Goal: Transaction & Acquisition: Purchase product/service

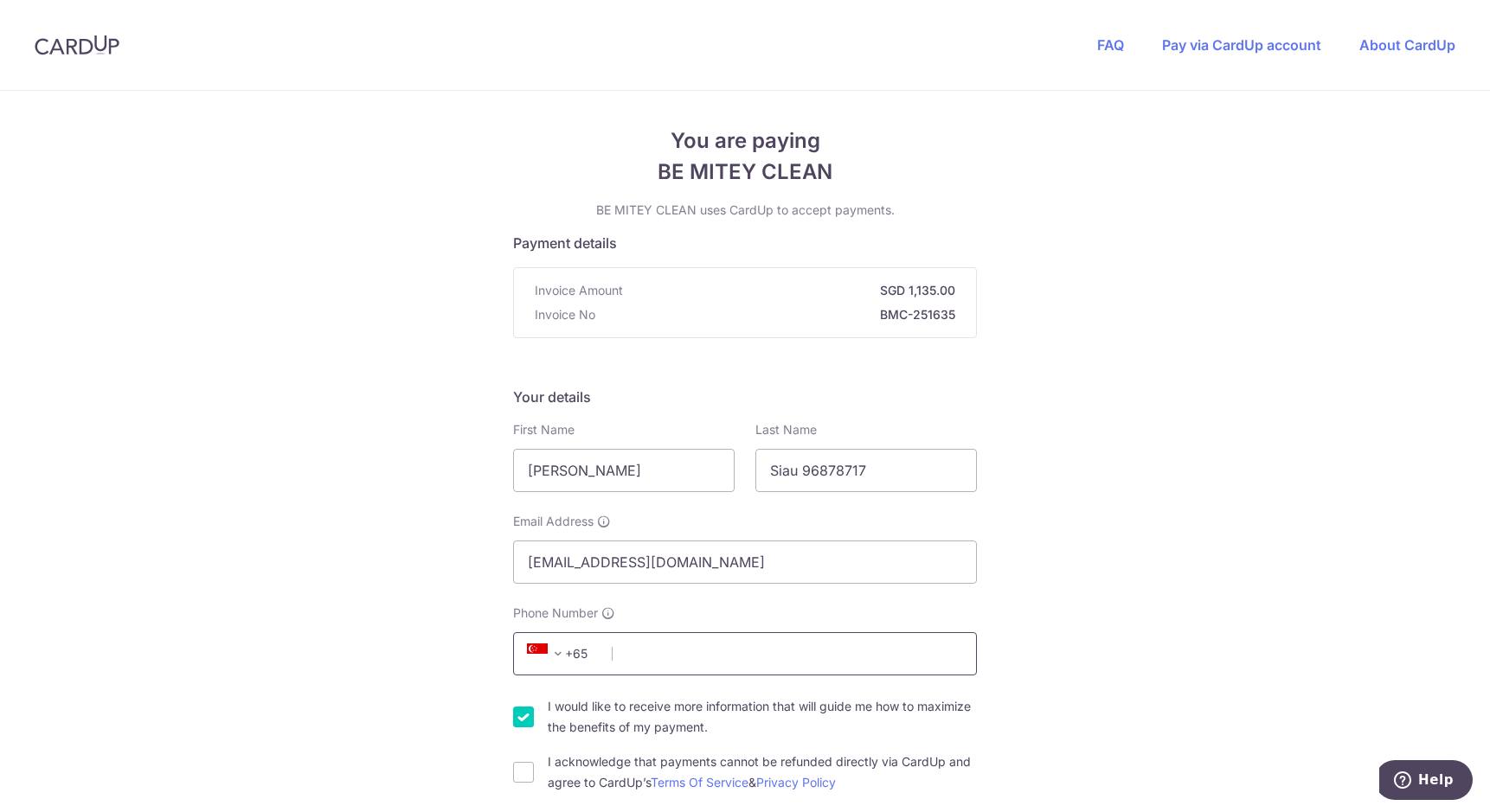
click at [733, 652] on input "Phone Number" at bounding box center [745, 653] width 464 height 43
type input "96878717"
select select "65"
type input "[STREET_ADDRESS]"
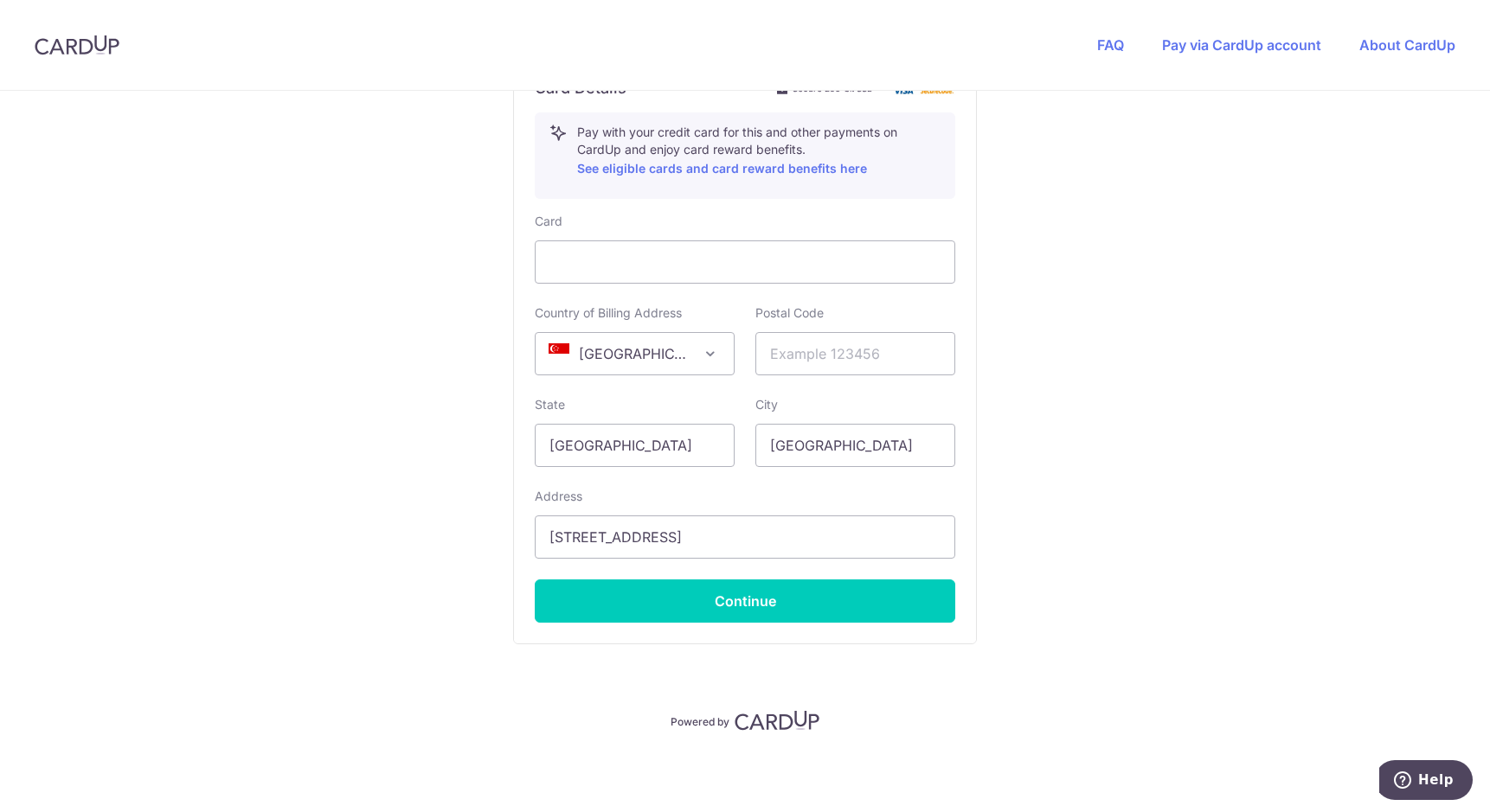
scroll to position [794, 0]
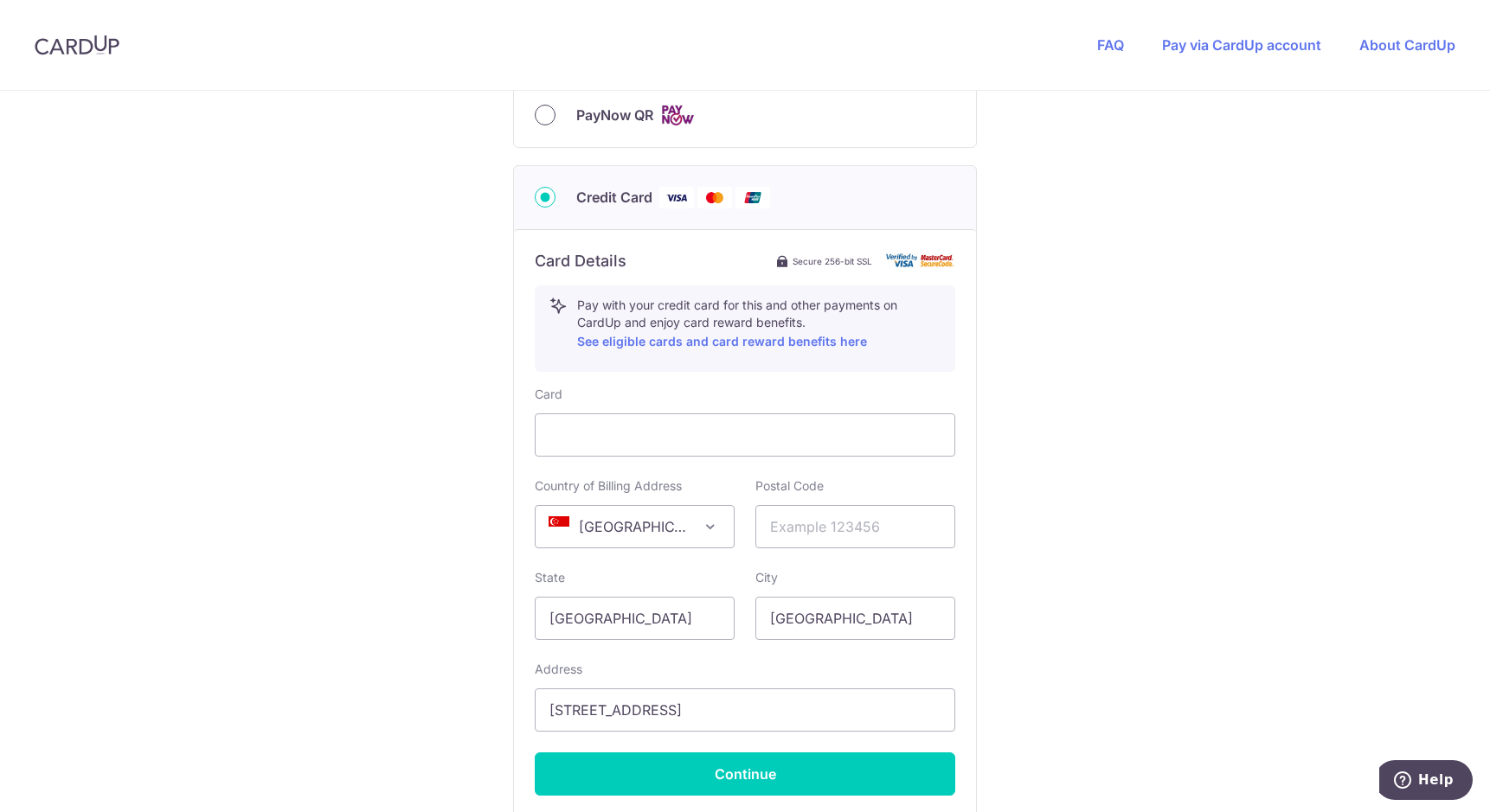
click at [544, 111] on input "PayNow QR" at bounding box center [544, 115] width 21 height 21
radio input "true"
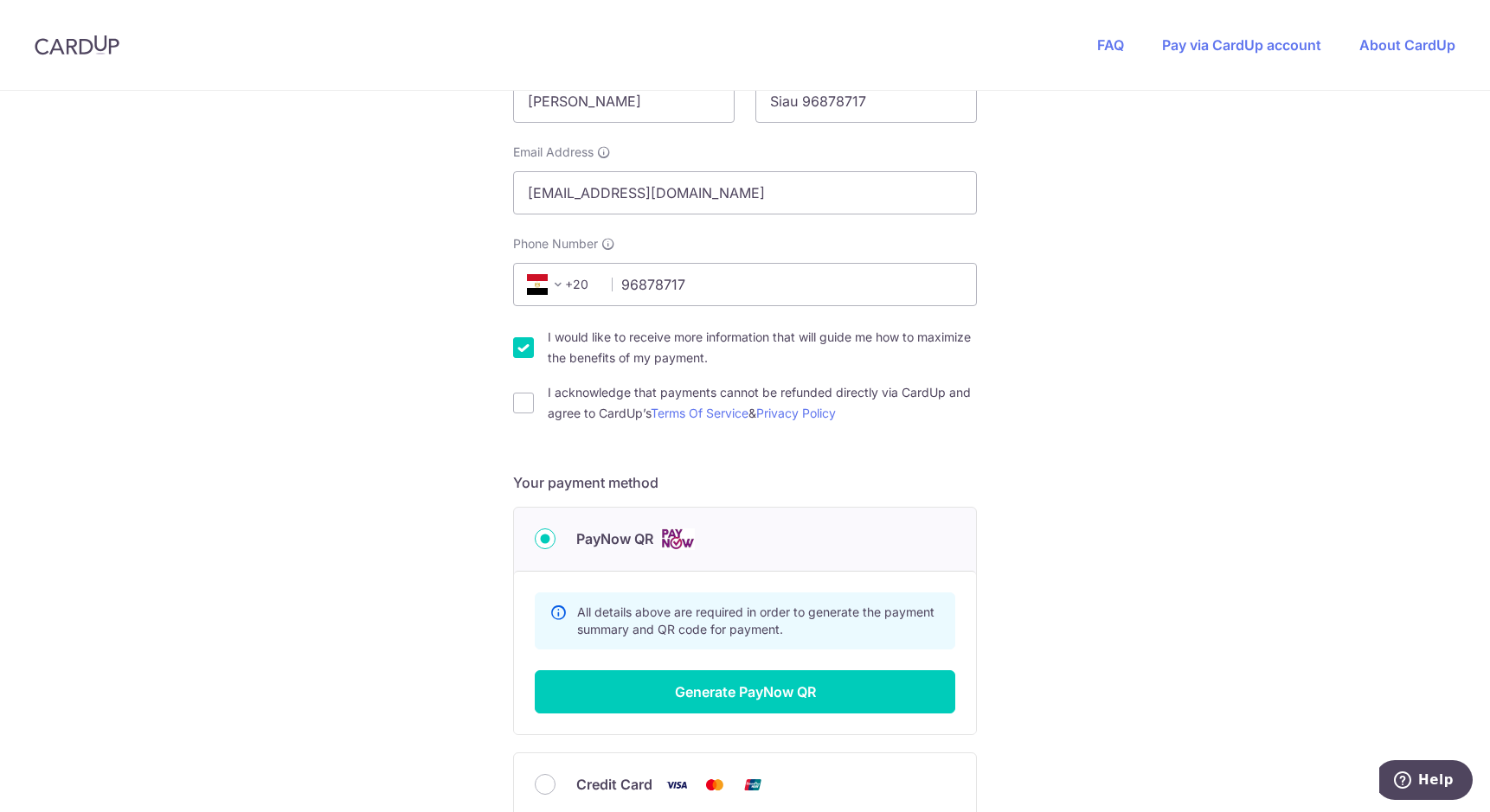
scroll to position [283, 0]
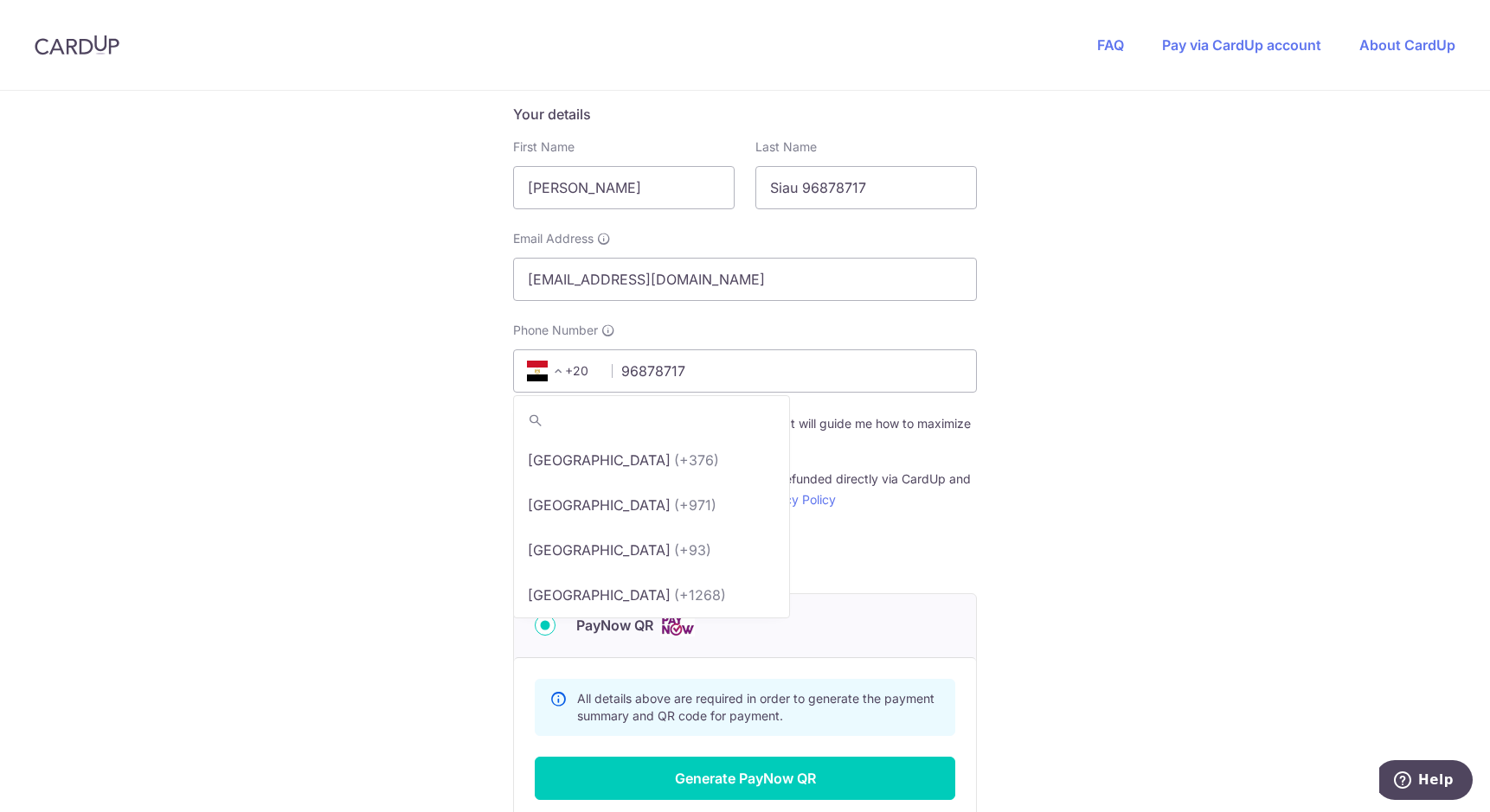
click at [557, 366] on span at bounding box center [558, 371] width 21 height 21
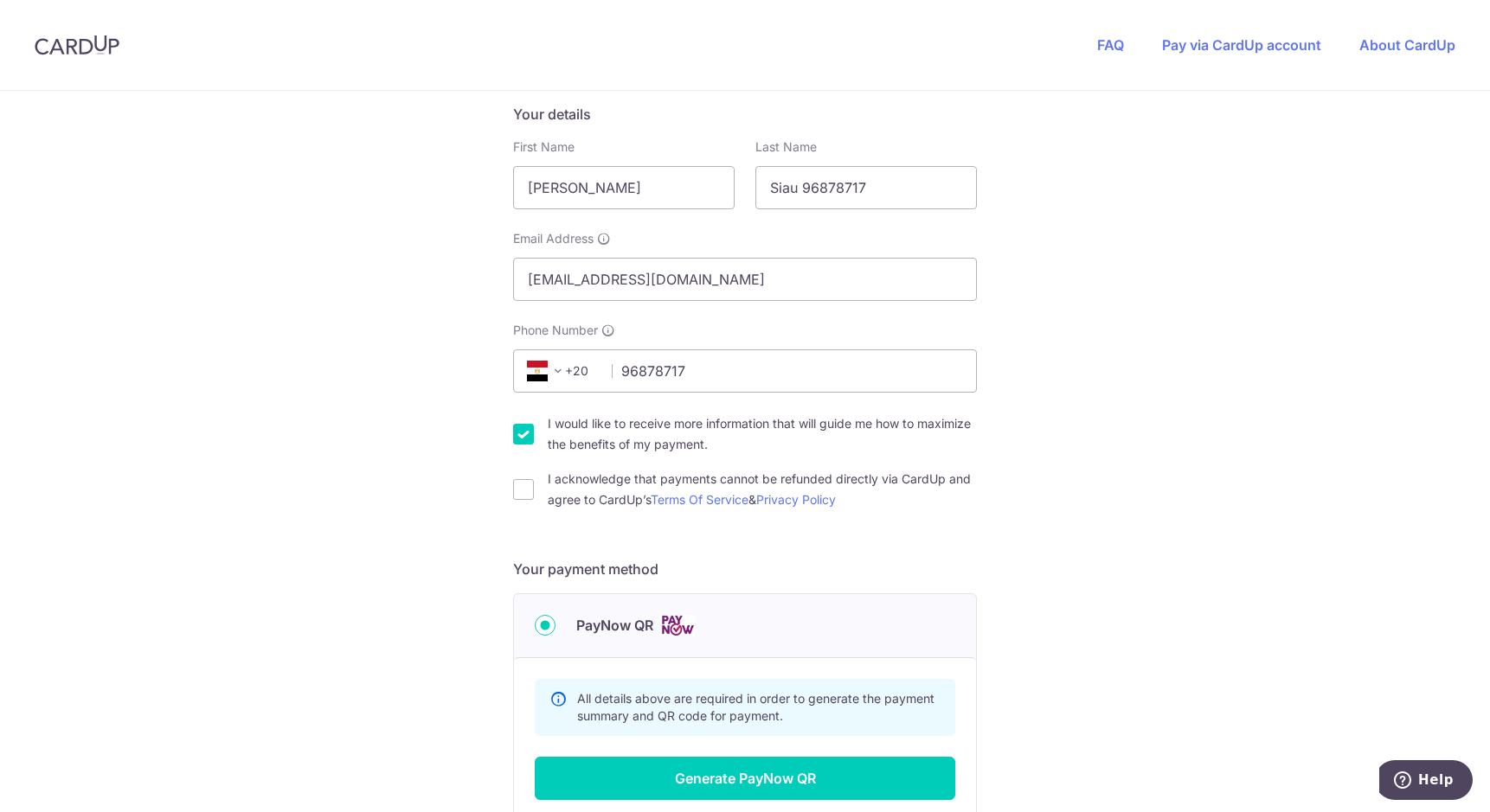
click at [580, 369] on span "+20" at bounding box center [560, 371] width 78 height 21
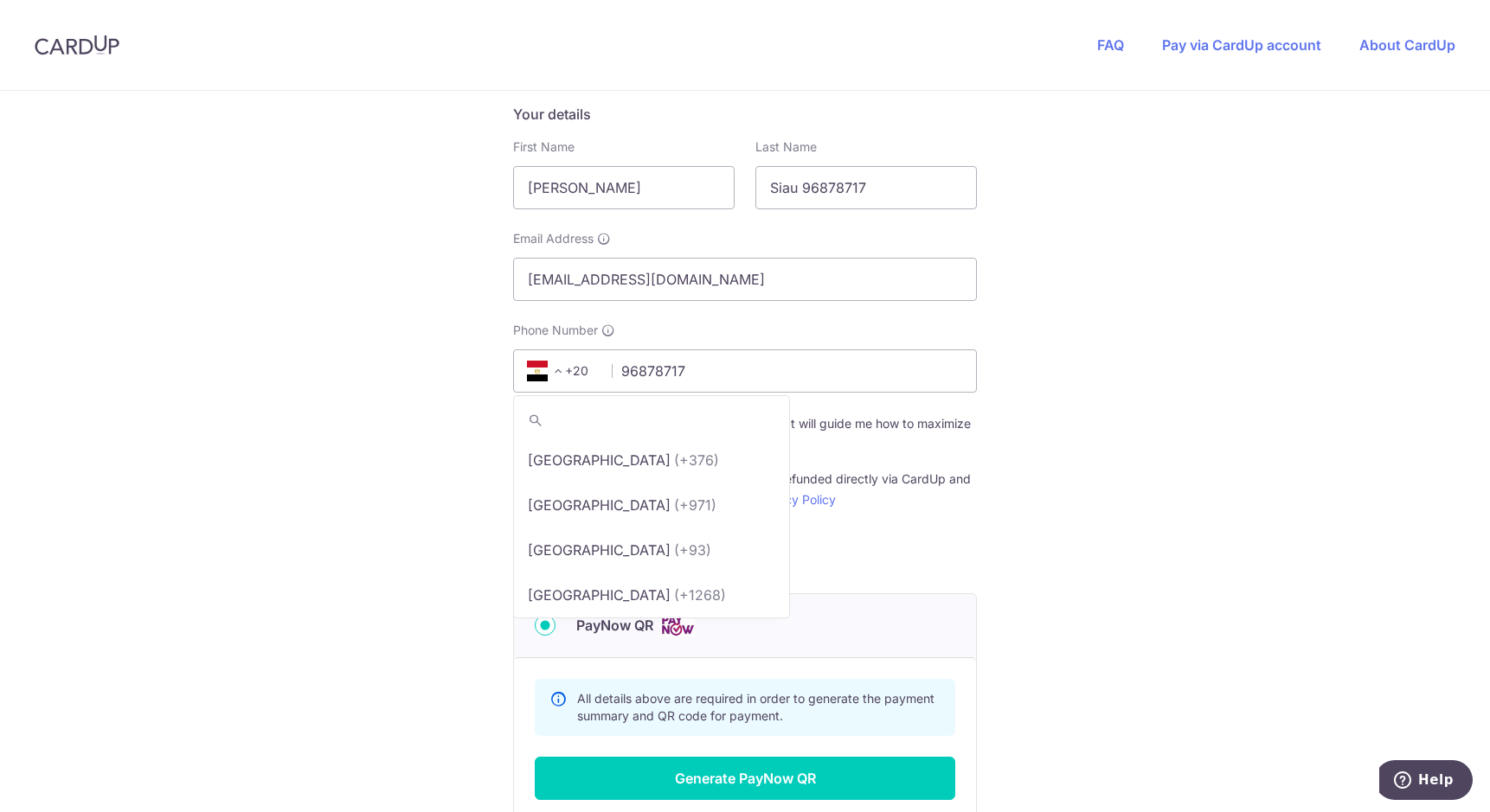
click at [552, 368] on span at bounding box center [558, 371] width 21 height 21
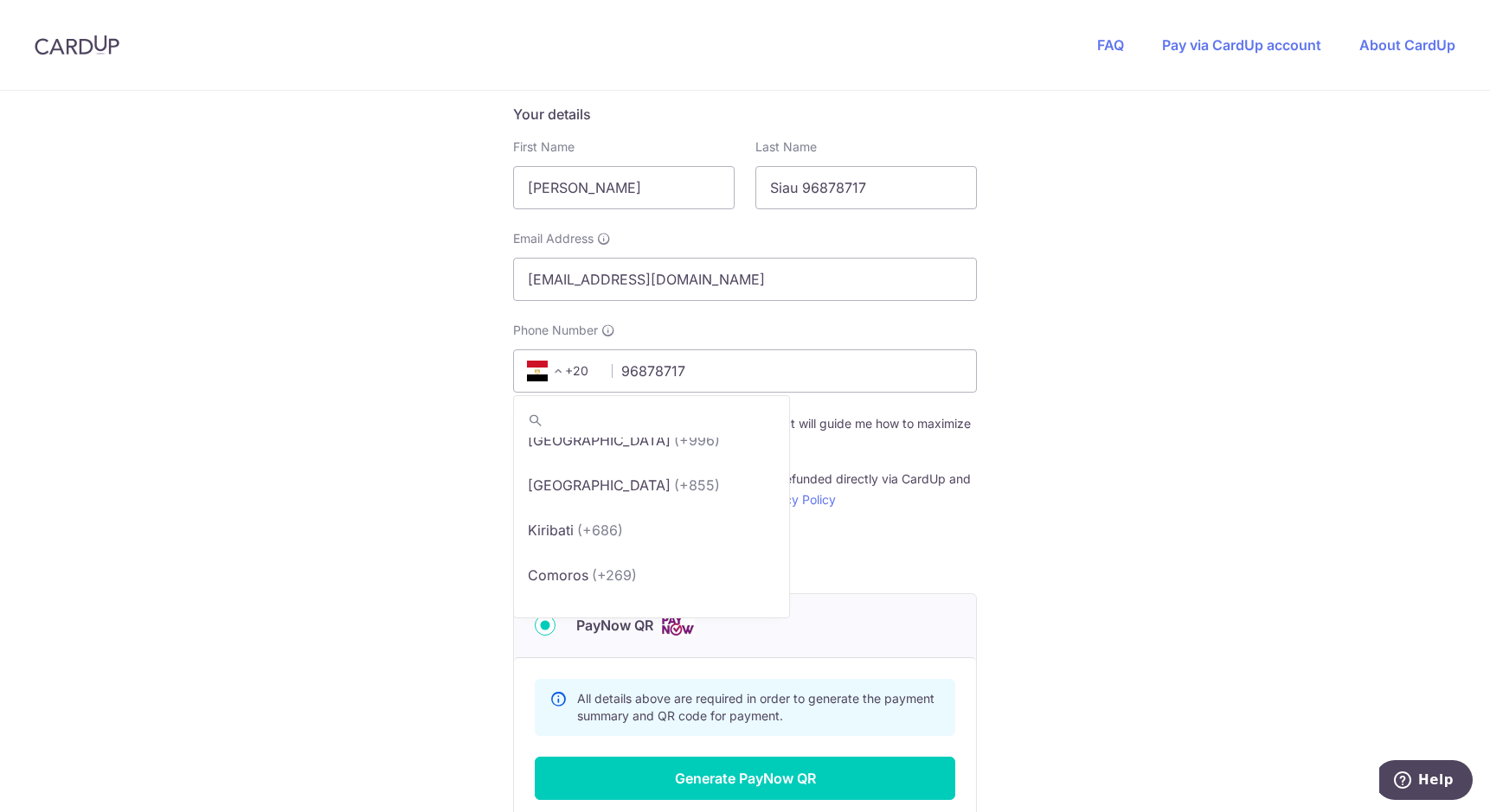
scroll to position [5299, 0]
click at [583, 373] on span "+20" at bounding box center [560, 371] width 78 height 21
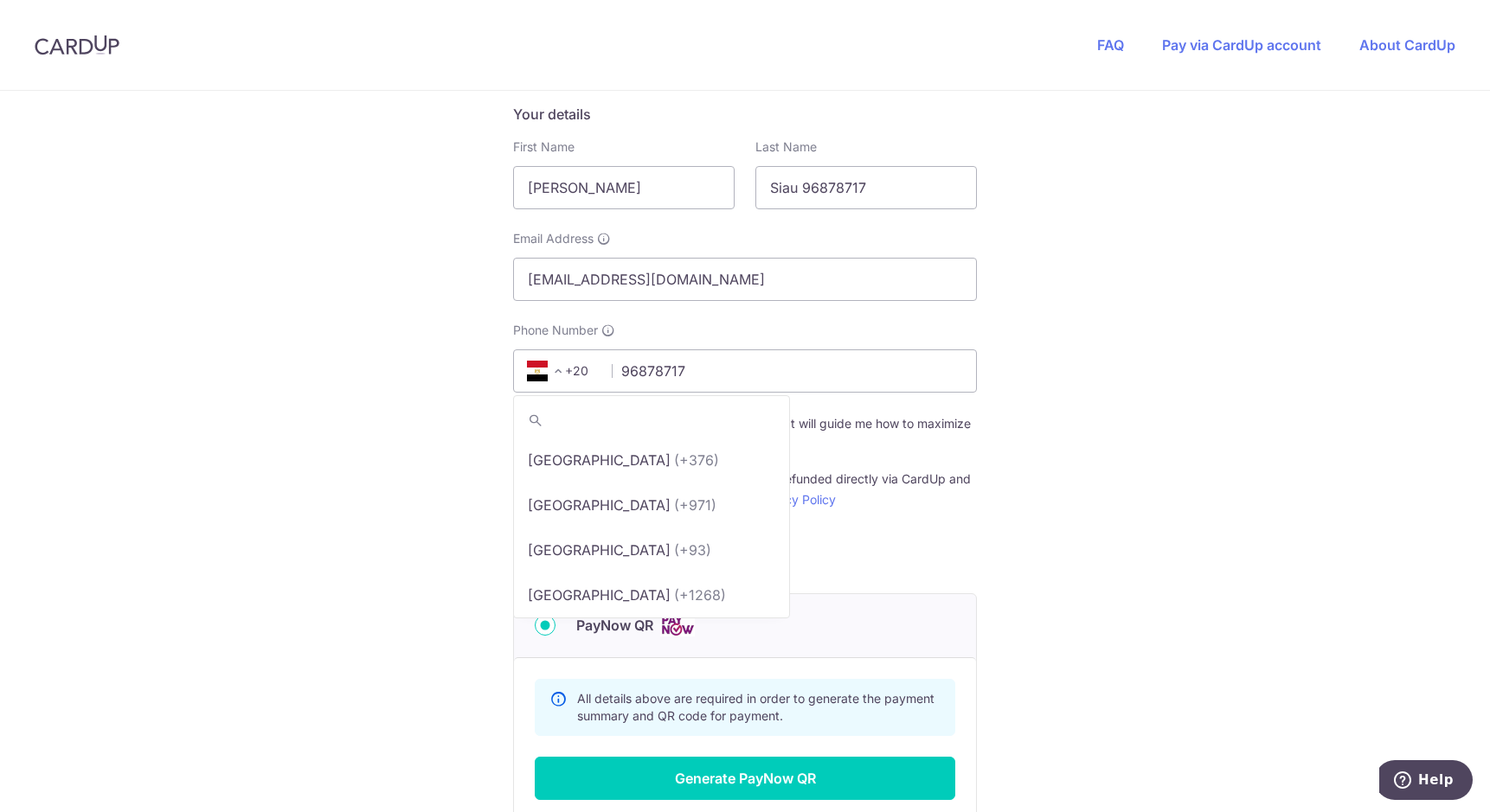
click at [582, 369] on span "+20" at bounding box center [560, 371] width 78 height 21
type input "65"
select select "199"
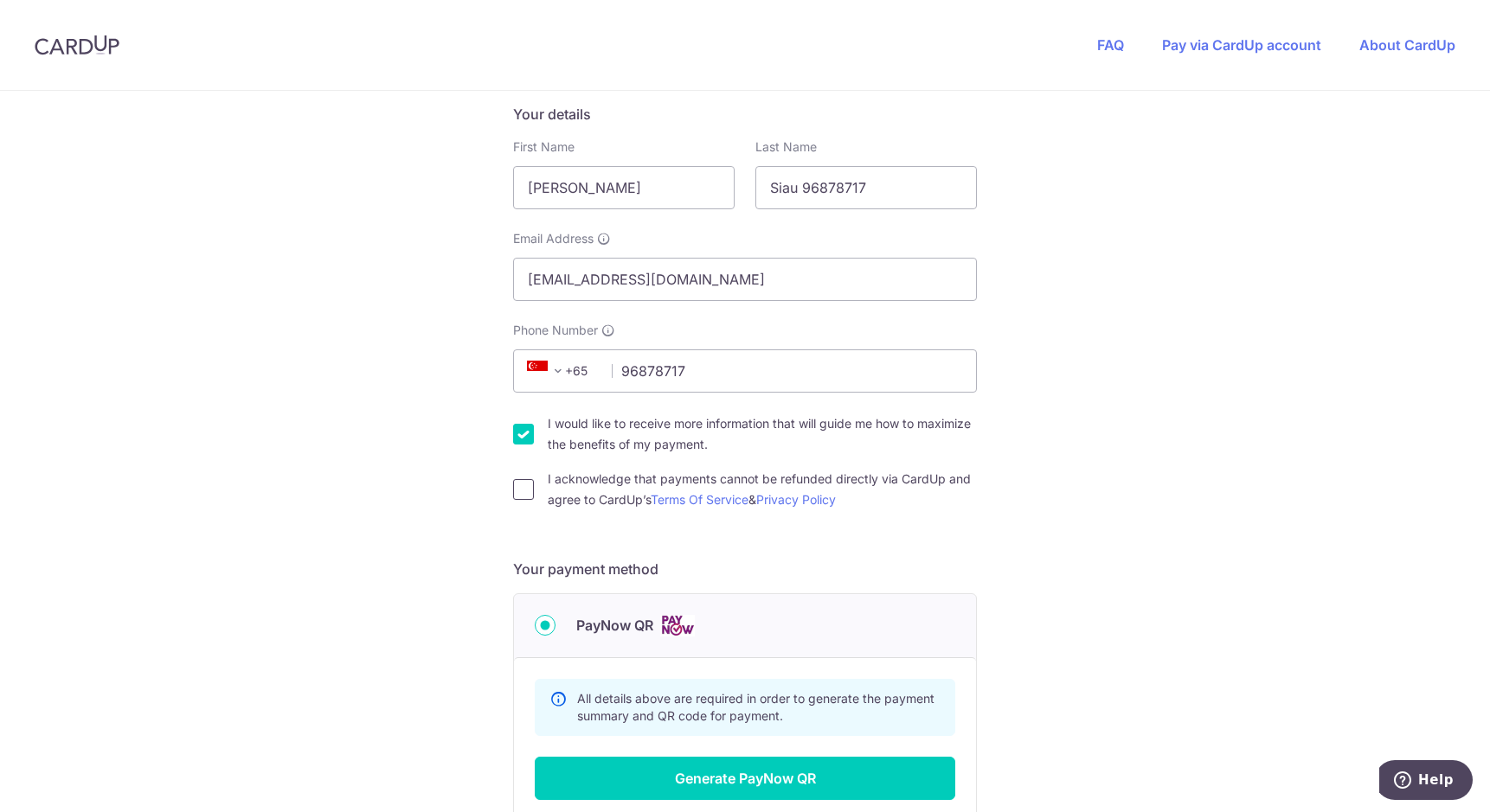
click at [519, 492] on input "I acknowledge that payments cannot be refunded directly via CardUp and agree to…" at bounding box center [523, 490] width 21 height 21
checkbox input "true"
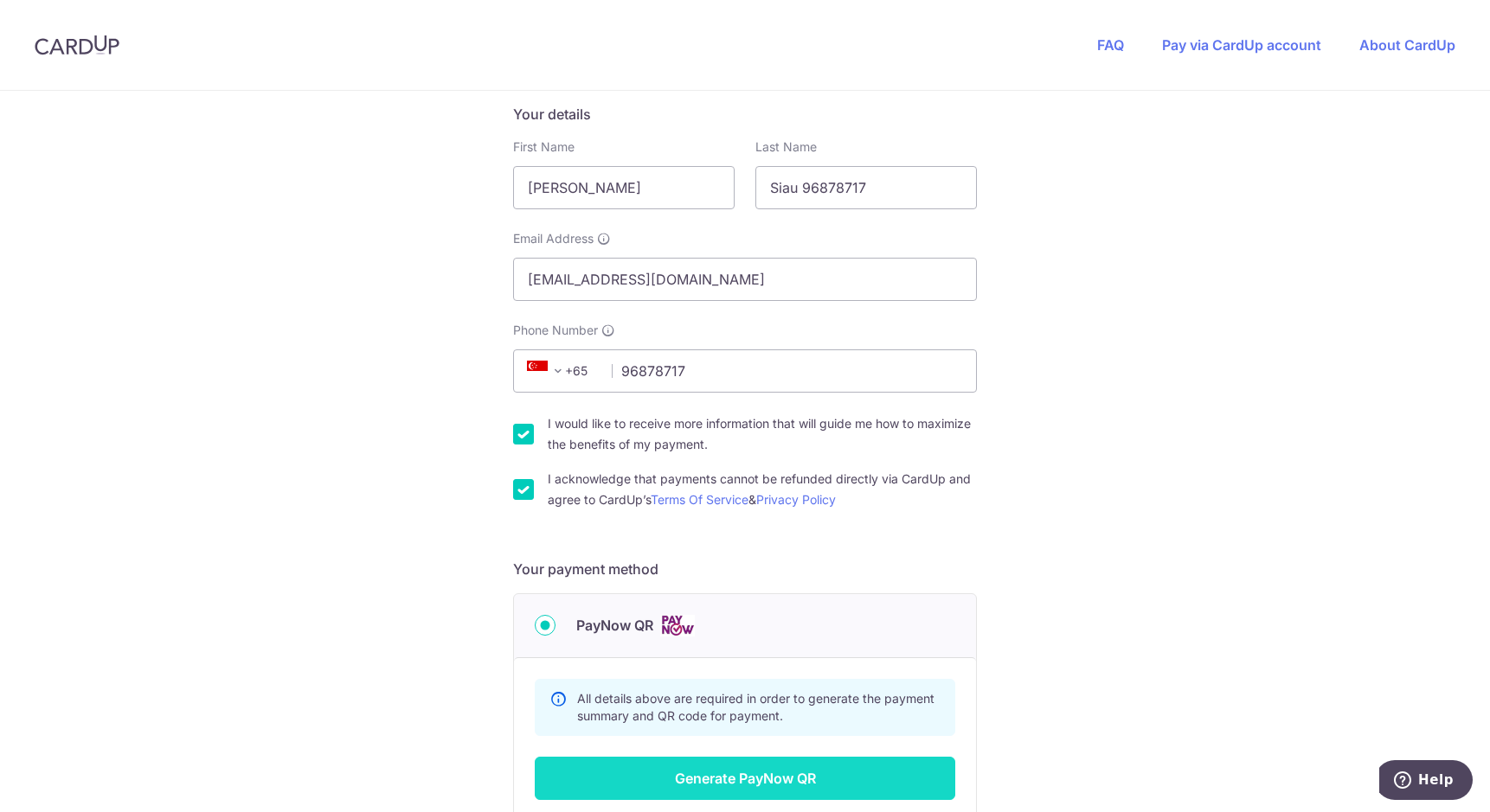
click at [717, 779] on button "Generate PayNow QR" at bounding box center [745, 778] width 420 height 43
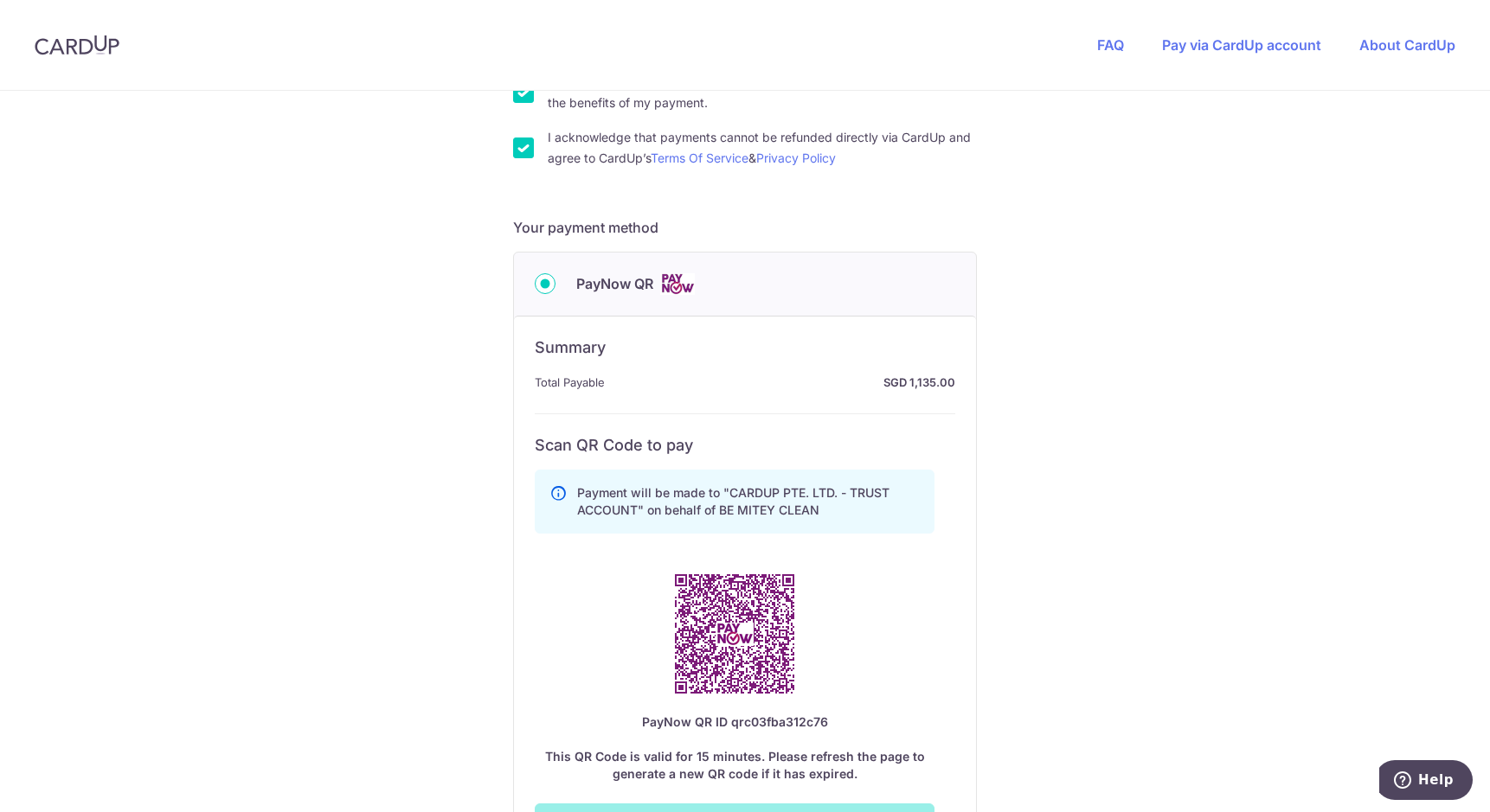
scroll to position [629, 0]
